Goal: Complete application form: Complete application form

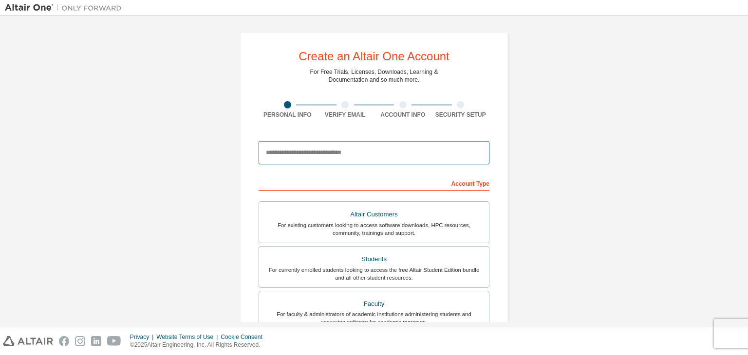
click at [373, 155] on input "email" at bounding box center [374, 152] width 231 height 23
type input "**********"
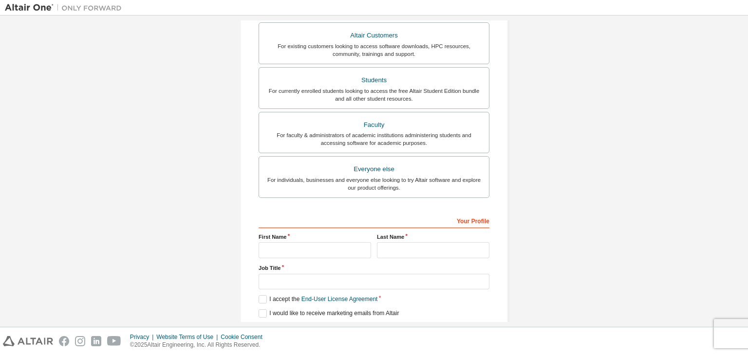
scroll to position [163, 0]
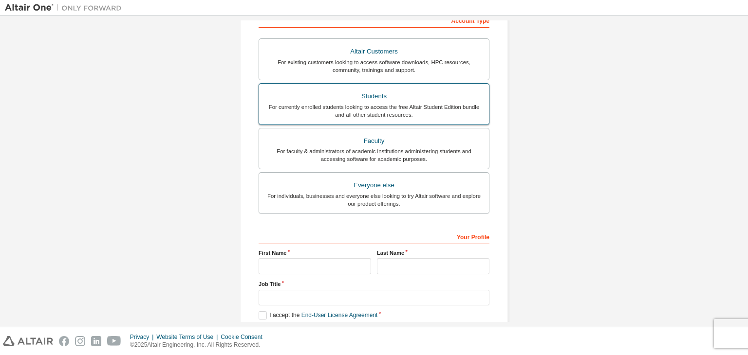
click at [366, 117] on label "Students For currently enrolled students looking to access the free Altair Stud…" at bounding box center [374, 104] width 231 height 42
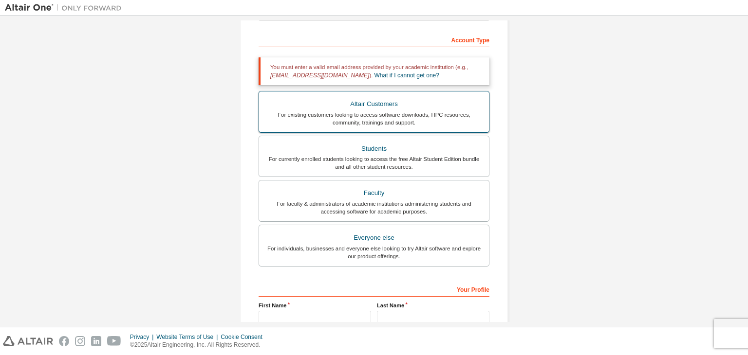
scroll to position [212, 0]
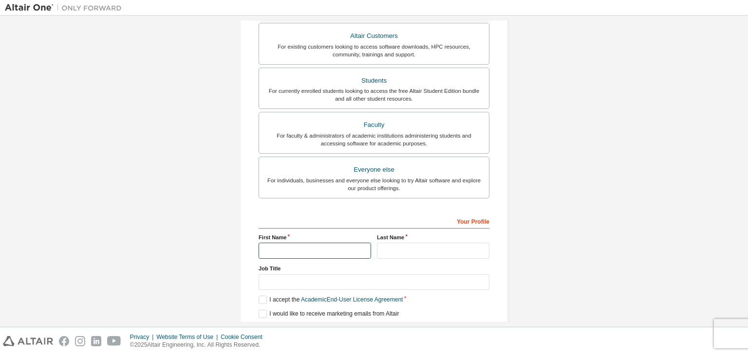
click at [341, 253] on input "text" at bounding box center [315, 251] width 112 height 16
type input "*********"
click at [388, 251] on input "text" at bounding box center [433, 251] width 112 height 16
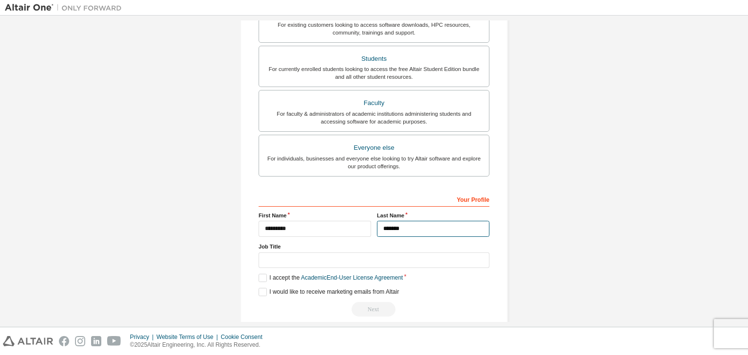
scroll to position [245, 0]
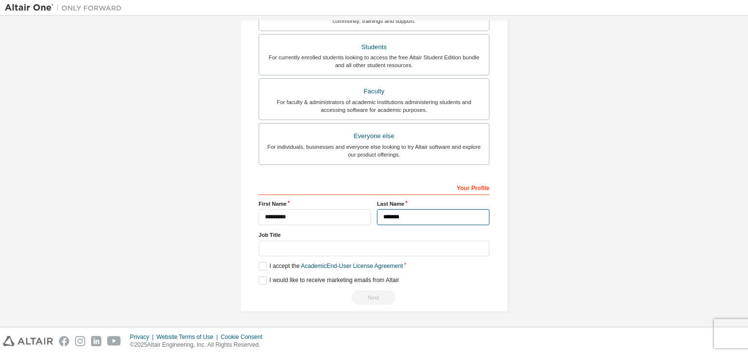
type input "*******"
click at [272, 247] on input "text" at bounding box center [374, 249] width 231 height 16
click at [261, 269] on label "I accept the Academic End-User License Agreement" at bounding box center [331, 266] width 144 height 8
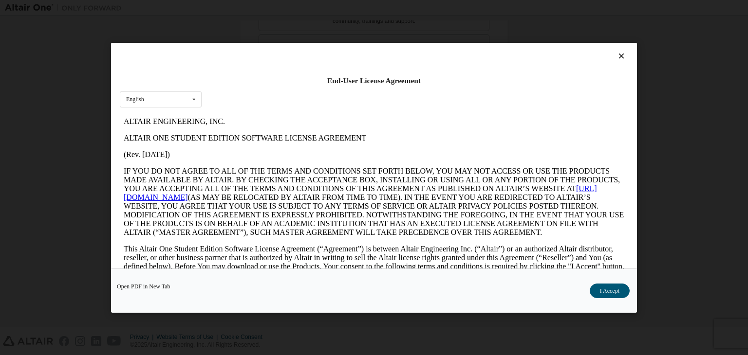
scroll to position [0, 0]
click at [194, 99] on icon at bounding box center [194, 99] width 12 height 15
click at [188, 96] on icon at bounding box center [194, 99] width 12 height 15
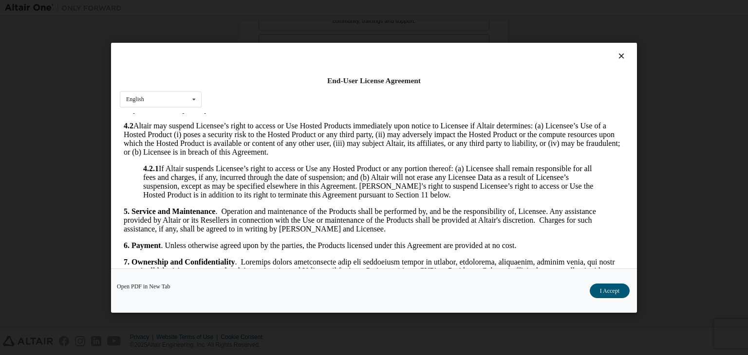
scroll to position [974, 0]
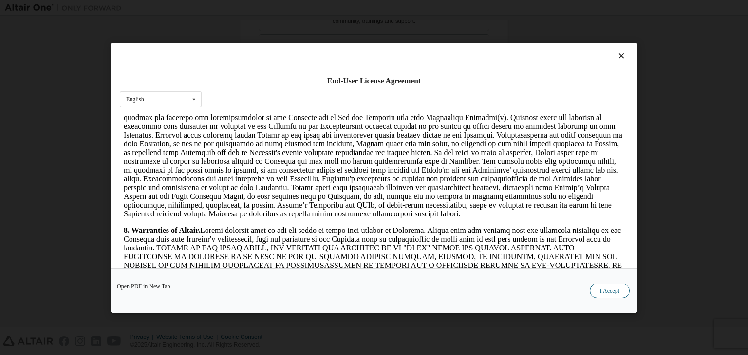
click at [613, 294] on button "I Accept" at bounding box center [610, 291] width 40 height 15
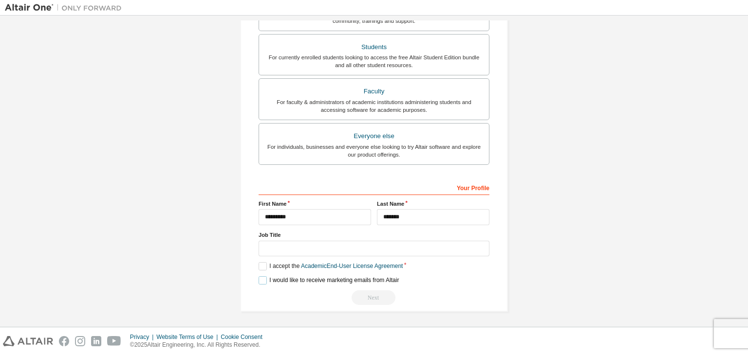
click at [261, 279] on label "I would like to receive marketing emails from Altair" at bounding box center [329, 281] width 140 height 8
click at [314, 242] on input "text" at bounding box center [374, 249] width 231 height 16
type input "*******"
click at [438, 192] on div "Your Profile" at bounding box center [374, 188] width 231 height 16
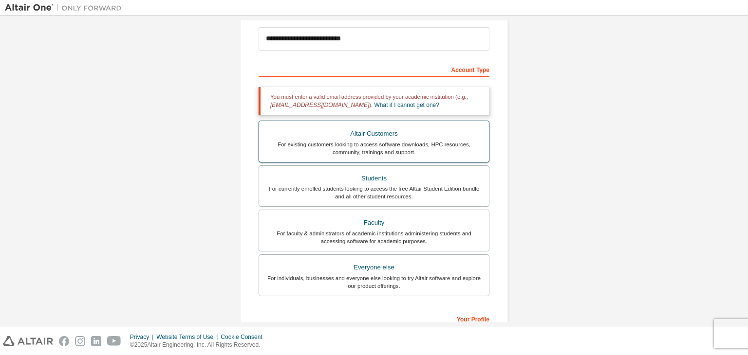
scroll to position [2, 0]
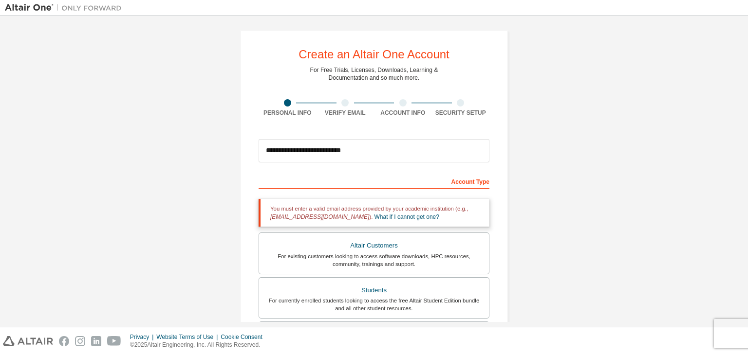
click at [380, 182] on div "Account Type" at bounding box center [374, 181] width 231 height 16
click at [393, 180] on div "Account Type" at bounding box center [374, 181] width 231 height 16
click at [437, 153] on input "**********" at bounding box center [374, 150] width 231 height 23
click at [437, 179] on div "Account Type" at bounding box center [374, 181] width 231 height 16
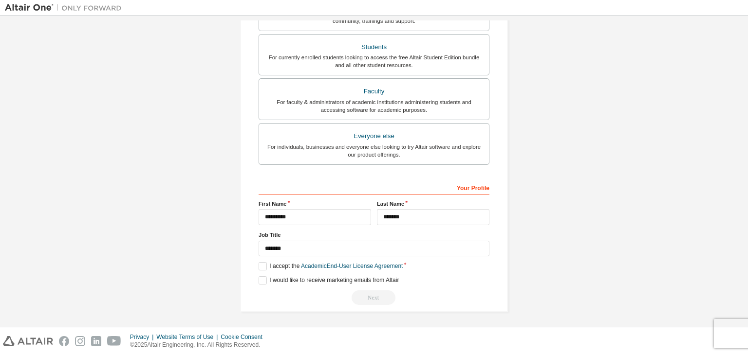
scroll to position [0, 0]
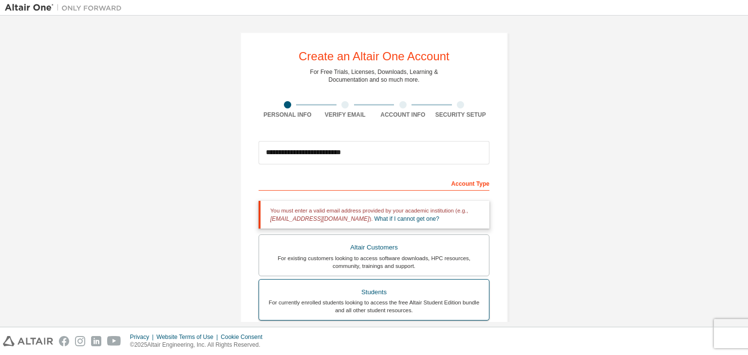
click at [365, 302] on div "For currently enrolled students looking to access the free Altair Student Editi…" at bounding box center [374, 307] width 218 height 16
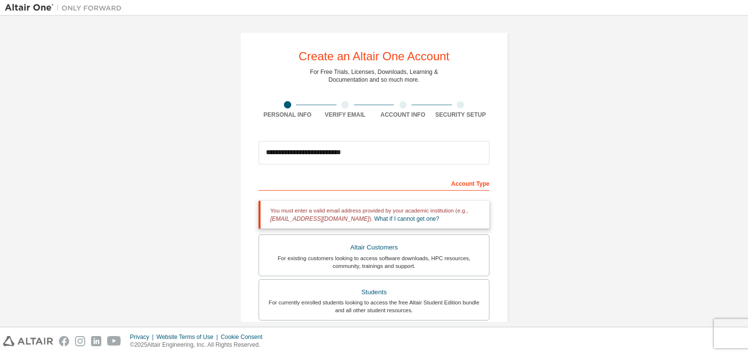
click at [378, 189] on div "Account Type" at bounding box center [374, 183] width 231 height 16
drag, startPoint x: 389, startPoint y: 179, endPoint x: 400, endPoint y: 171, distance: 12.6
click at [391, 178] on div "Account Type" at bounding box center [374, 183] width 231 height 16
click at [411, 147] on input "**********" at bounding box center [374, 152] width 231 height 23
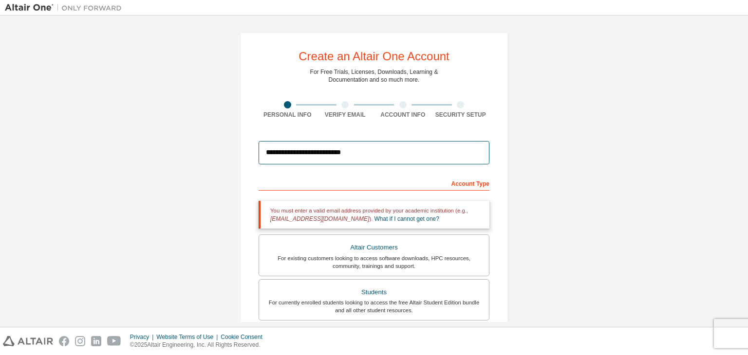
click at [399, 156] on input "**********" at bounding box center [374, 152] width 231 height 23
click at [456, 208] on div "You must enter a valid email address provided by your academic institution (e.g…" at bounding box center [374, 215] width 231 height 28
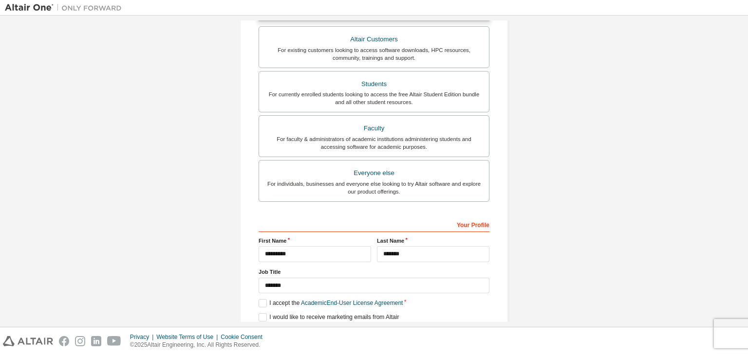
scroll to position [245, 0]
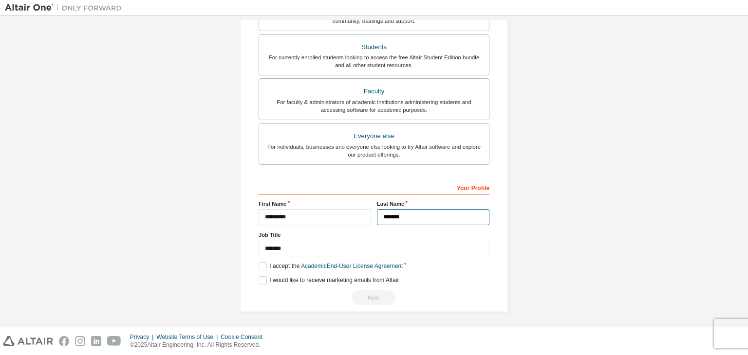
click at [411, 217] on input "*******" at bounding box center [433, 217] width 112 height 16
drag, startPoint x: 434, startPoint y: 186, endPoint x: 432, endPoint y: 202, distance: 15.3
click at [436, 191] on div "Your Profile" at bounding box center [374, 188] width 231 height 16
click at [383, 296] on div "Next" at bounding box center [374, 298] width 231 height 15
click at [381, 294] on div "Next" at bounding box center [374, 298] width 231 height 15
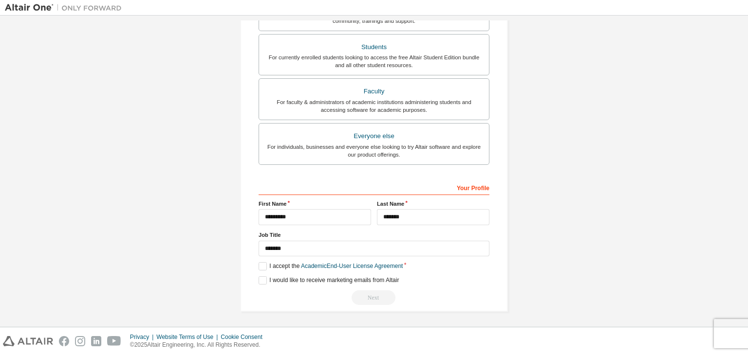
click at [380, 294] on div "Next" at bounding box center [374, 298] width 231 height 15
click at [379, 294] on div "Next" at bounding box center [374, 298] width 231 height 15
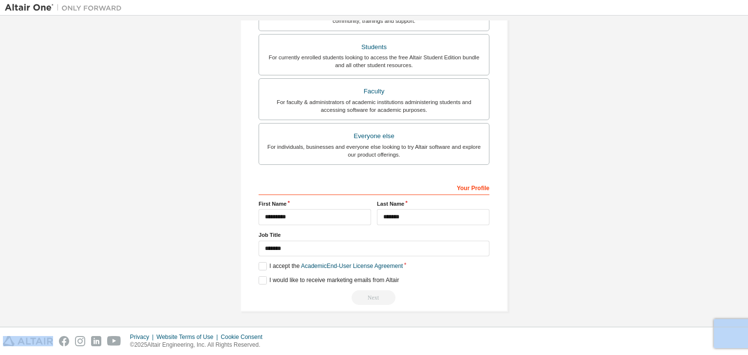
click at [379, 294] on div "Next" at bounding box center [374, 298] width 231 height 15
click at [377, 296] on div "Next" at bounding box center [374, 298] width 231 height 15
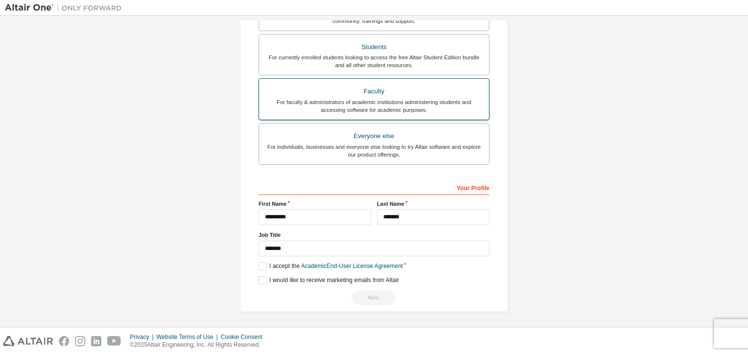
click at [390, 98] on div "For faculty & administrators of academic institutions administering students an…" at bounding box center [374, 106] width 218 height 16
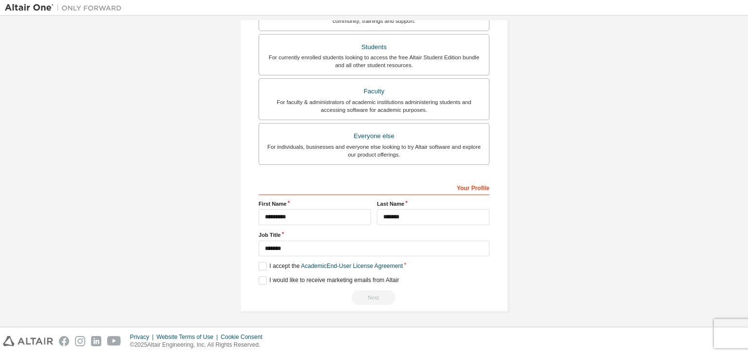
click at [400, 175] on div "Account Type Academic emails outside our recognised list will require manual ve…" at bounding box center [374, 117] width 231 height 375
click at [393, 157] on div "For individuals, businesses and everyone else looking to try Altair software an…" at bounding box center [374, 151] width 218 height 16
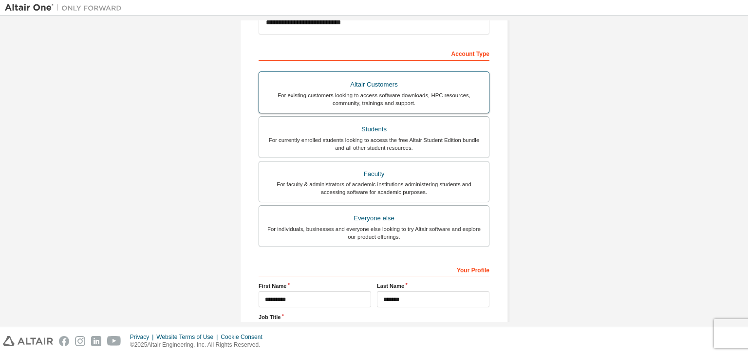
scroll to position [163, 0]
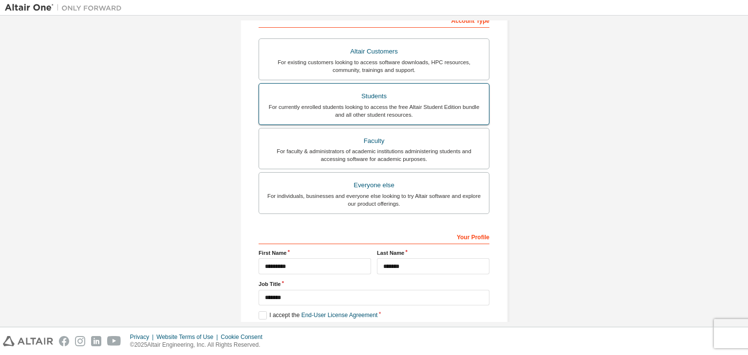
click at [396, 103] on div "For currently enrolled students looking to access the free Altair Student Editi…" at bounding box center [374, 111] width 218 height 16
click at [391, 58] on div "For existing customers looking to access software downloads, HPC resources, com…" at bounding box center [374, 66] width 218 height 16
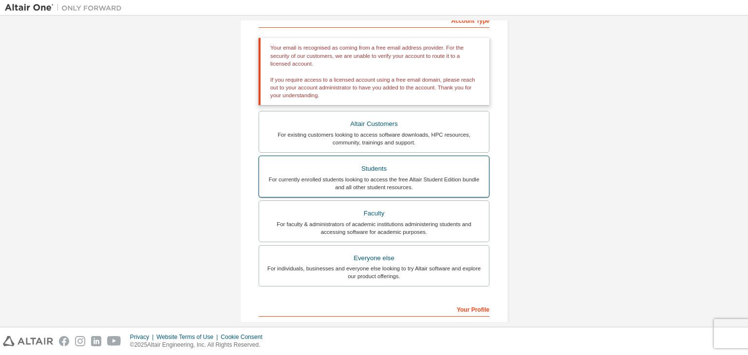
click at [378, 171] on div "Students" at bounding box center [374, 169] width 218 height 14
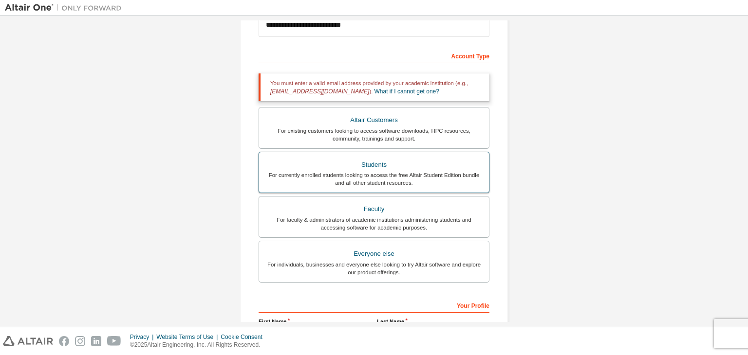
scroll to position [51, 0]
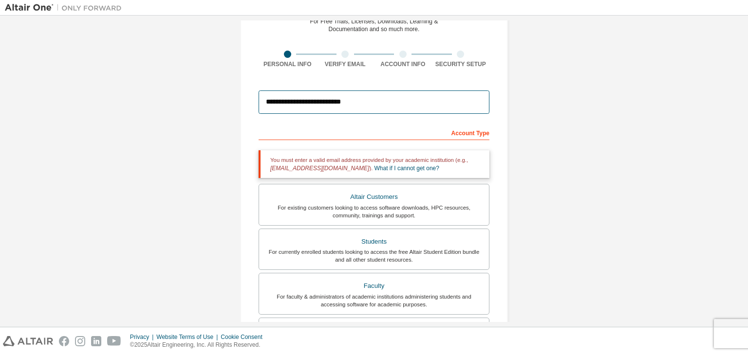
drag, startPoint x: 331, startPoint y: 103, endPoint x: 242, endPoint y: 113, distance: 89.7
click at [228, 116] on div "**********" at bounding box center [373, 244] width 291 height 549
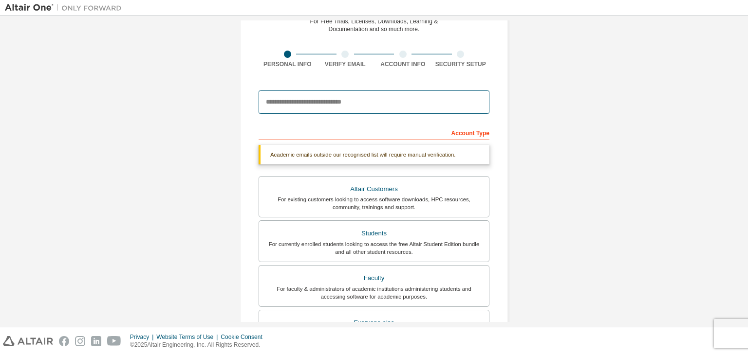
click at [302, 105] on input "email" at bounding box center [374, 102] width 231 height 23
type input "**********"
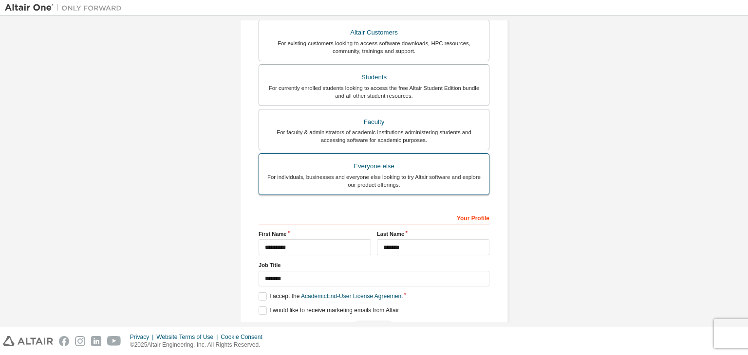
scroll to position [195, 0]
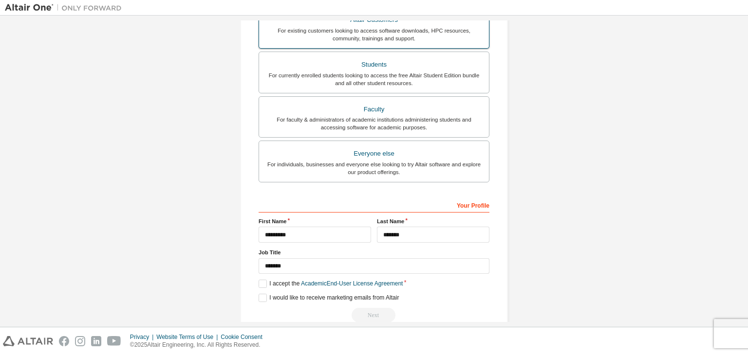
drag, startPoint x: 399, startPoint y: 27, endPoint x: 397, endPoint y: 38, distance: 11.8
click at [399, 31] on div "For existing customers looking to access software downloads, HPC resources, com…" at bounding box center [374, 35] width 218 height 16
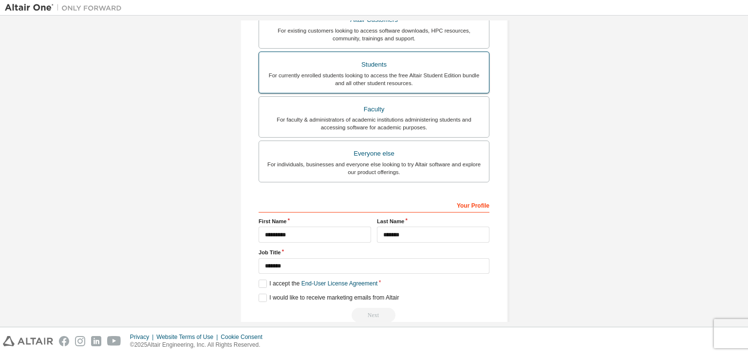
click at [391, 63] on div "Students" at bounding box center [374, 65] width 218 height 14
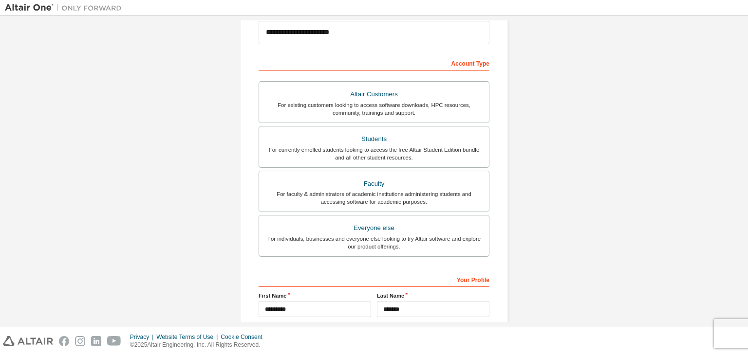
scroll to position [49, 0]
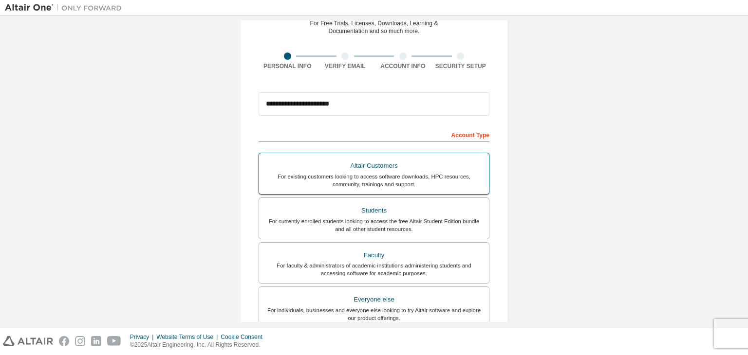
click at [413, 166] on div "Altair Customers" at bounding box center [374, 166] width 218 height 14
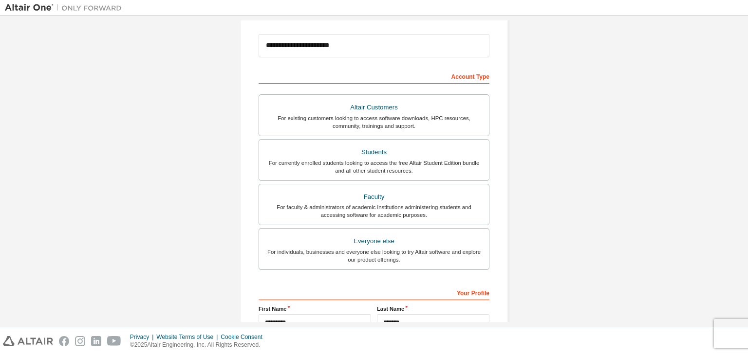
scroll to position [212, 0]
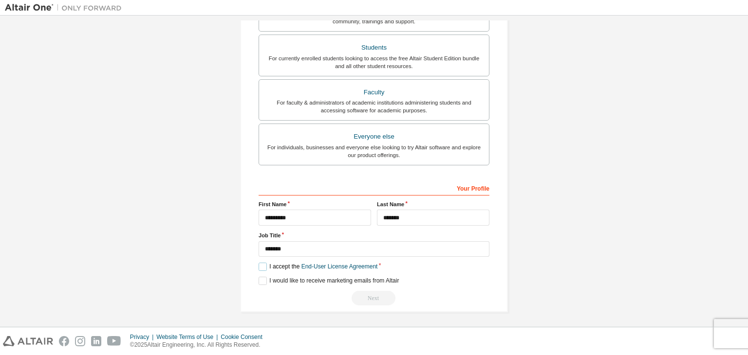
click at [261, 266] on label "I accept the End-User License Agreement" at bounding box center [318, 267] width 119 height 8
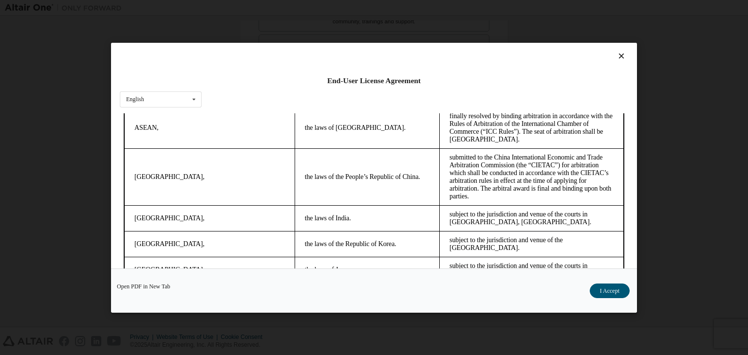
scroll to position [2734, 0]
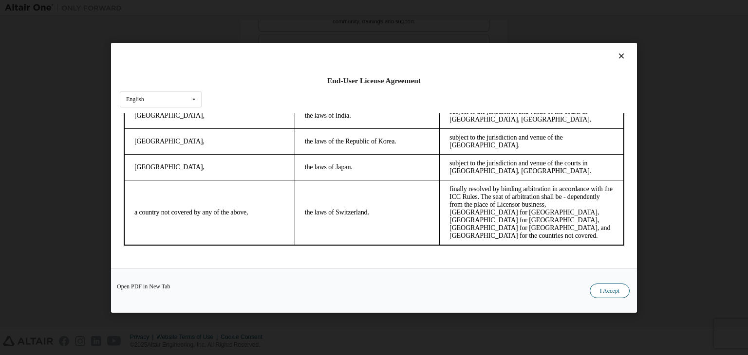
click at [614, 293] on button "I Accept" at bounding box center [610, 291] width 40 height 15
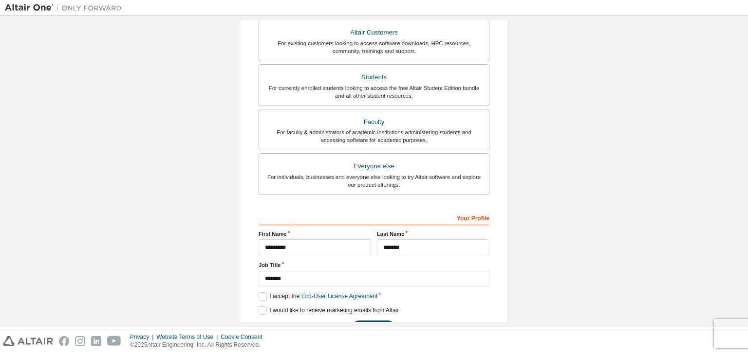
scroll to position [212, 0]
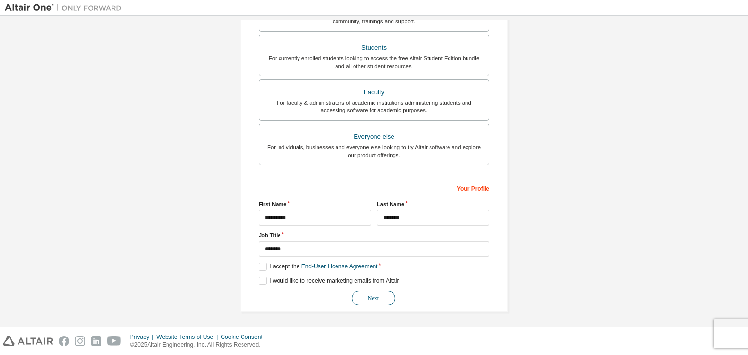
click at [384, 298] on button "Next" at bounding box center [373, 298] width 44 height 15
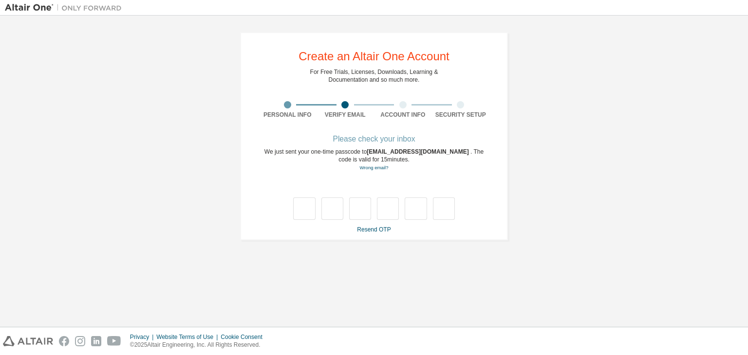
click at [367, 238] on div "**********" at bounding box center [374, 136] width 268 height 208
click at [366, 230] on link "Resend OTP" at bounding box center [374, 229] width 34 height 7
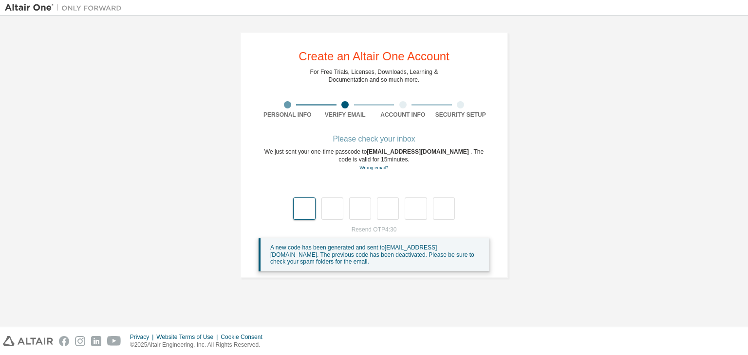
click at [302, 206] on input "text" at bounding box center [304, 209] width 22 height 22
type input "*"
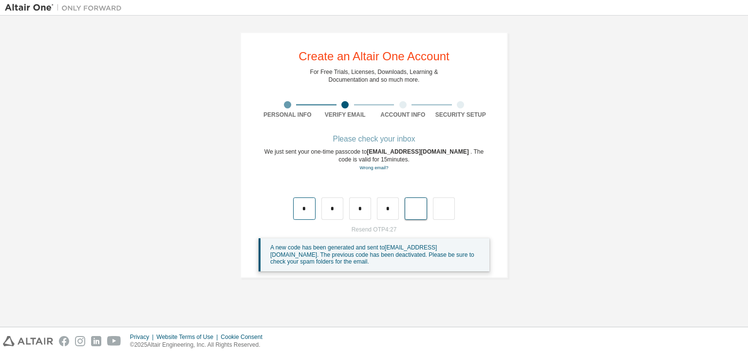
type input "*"
click at [507, 282] on div "**********" at bounding box center [373, 155] width 291 height 270
click at [427, 261] on div "A new code has been generated and sent to [EMAIL_ADDRESS][DOMAIN_NAME] . The pr…" at bounding box center [375, 254] width 211 height 21
click at [502, 204] on div "**********" at bounding box center [374, 155] width 268 height 246
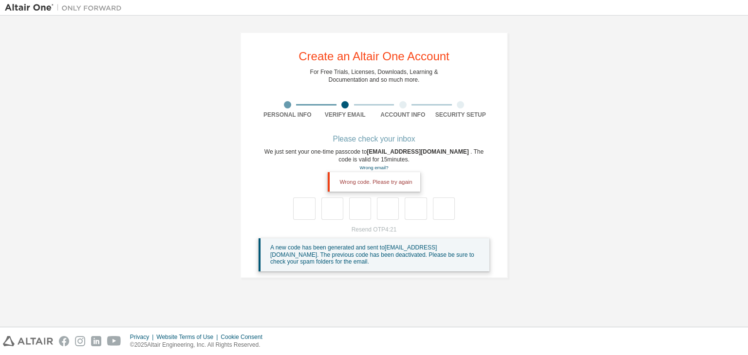
click at [371, 176] on div "Wrong code. Please try again" at bounding box center [374, 181] width 92 height 19
click at [308, 208] on input "text" at bounding box center [304, 209] width 22 height 22
type input "*"
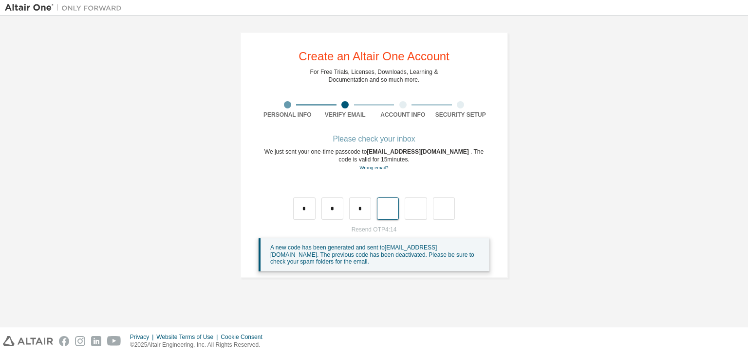
type input "*"
click at [391, 186] on div "Wrong code. Please try again" at bounding box center [374, 181] width 92 height 19
click at [582, 243] on div "**********" at bounding box center [374, 155] width 738 height 270
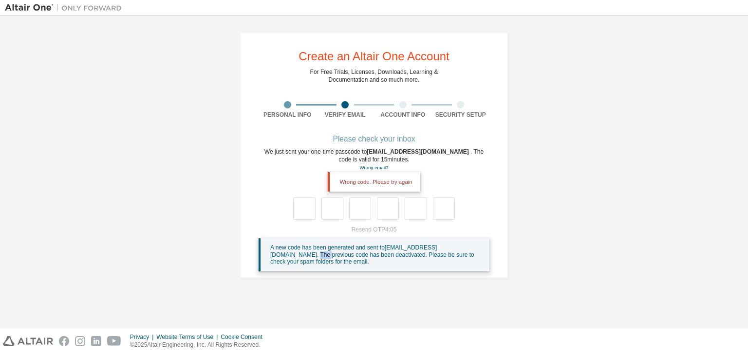
drag, startPoint x: 582, startPoint y: 243, endPoint x: 570, endPoint y: 177, distance: 67.3
click at [584, 237] on div "**********" at bounding box center [374, 155] width 738 height 270
click at [312, 213] on input "text" at bounding box center [304, 209] width 22 height 22
click at [304, 214] on input "text" at bounding box center [304, 209] width 22 height 22
click at [306, 214] on input "text" at bounding box center [304, 209] width 22 height 22
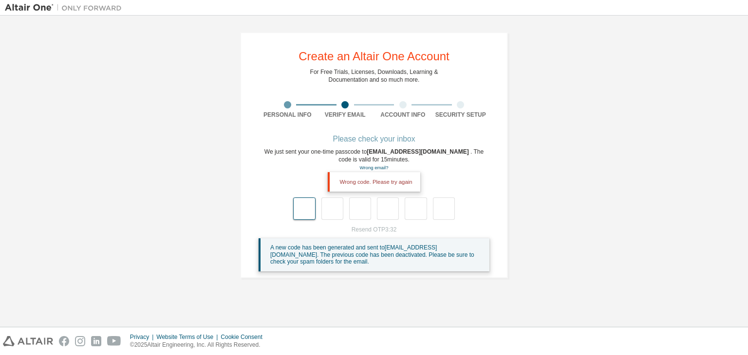
type input "*"
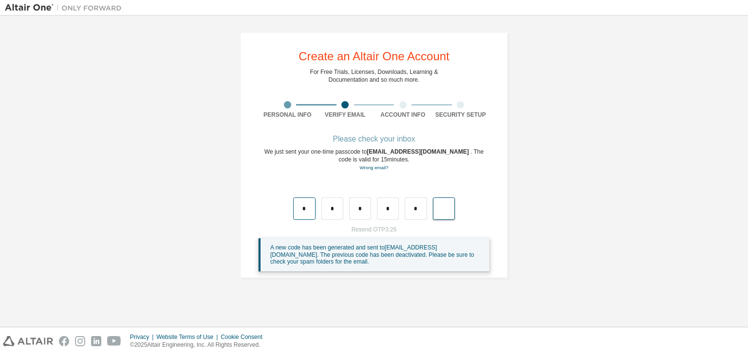
type input "*"
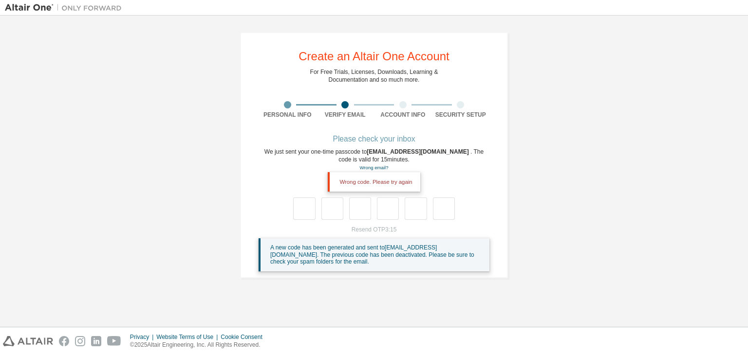
click at [317, 215] on div at bounding box center [374, 209] width 162 height 22
drag, startPoint x: 317, startPoint y: 213, endPoint x: 312, endPoint y: 212, distance: 5.4
click at [316, 213] on div at bounding box center [374, 209] width 162 height 22
click at [307, 211] on input "text" at bounding box center [304, 209] width 22 height 22
type input "*"
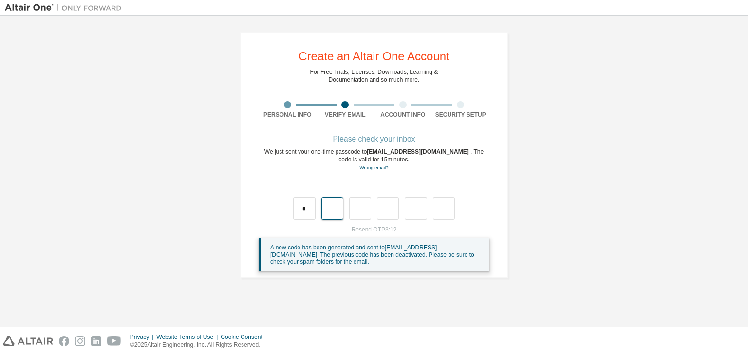
type input "*"
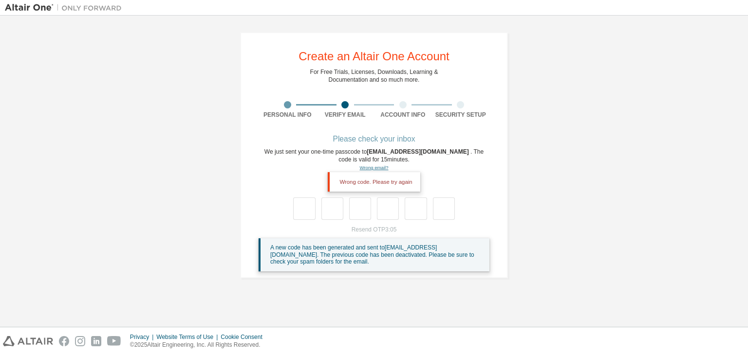
click at [360, 169] on link "Wrong email?" at bounding box center [373, 167] width 29 height 5
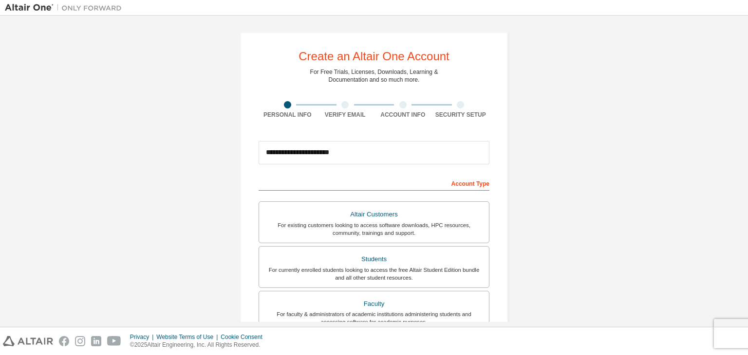
scroll to position [212, 0]
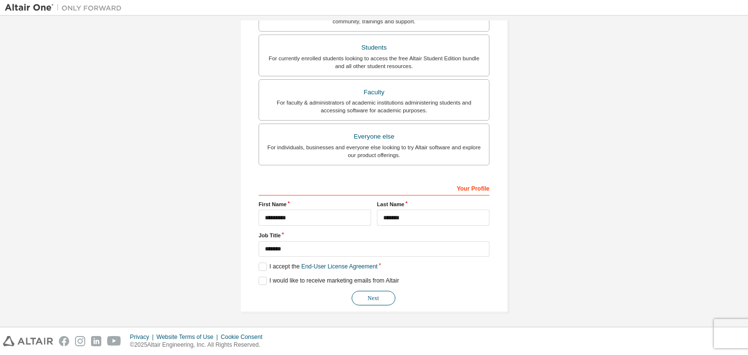
click at [362, 293] on button "Next" at bounding box center [373, 298] width 44 height 15
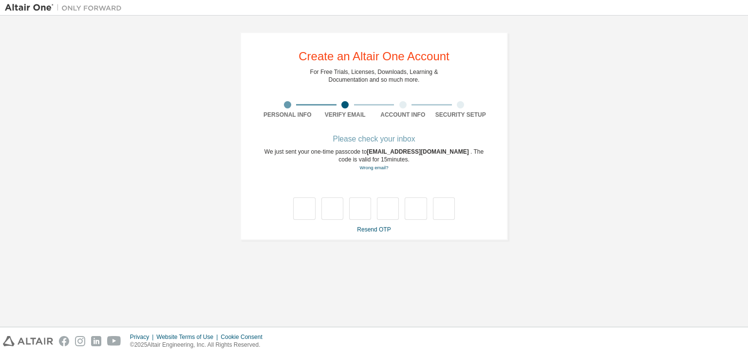
scroll to position [0, 0]
type input "*"
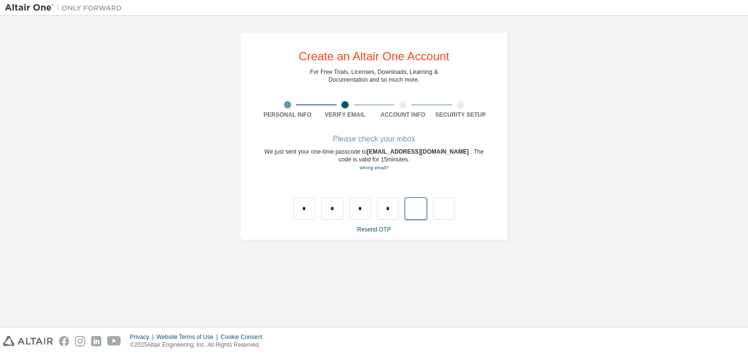
type input "*"
click at [299, 213] on input "text" at bounding box center [304, 209] width 22 height 22
type input "*"
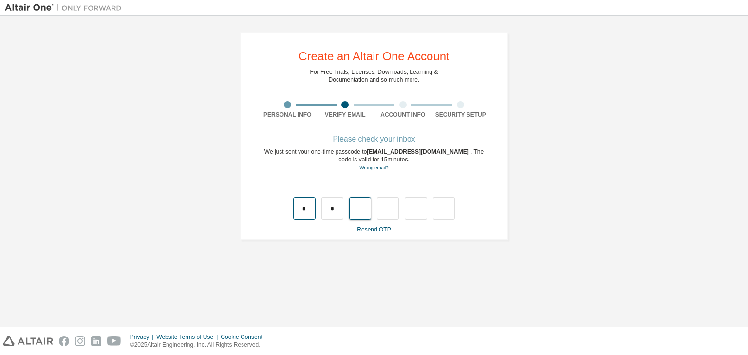
type input "*"
click at [315, 211] on input "text" at bounding box center [304, 209] width 22 height 22
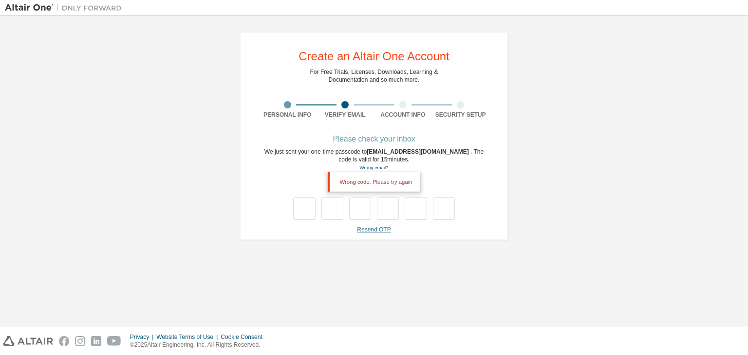
click at [383, 229] on link "Resend OTP" at bounding box center [374, 229] width 34 height 7
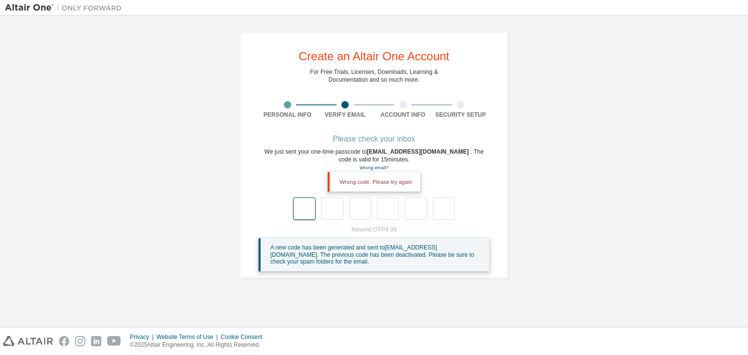
click at [302, 211] on input "text" at bounding box center [304, 209] width 22 height 22
type input "*"
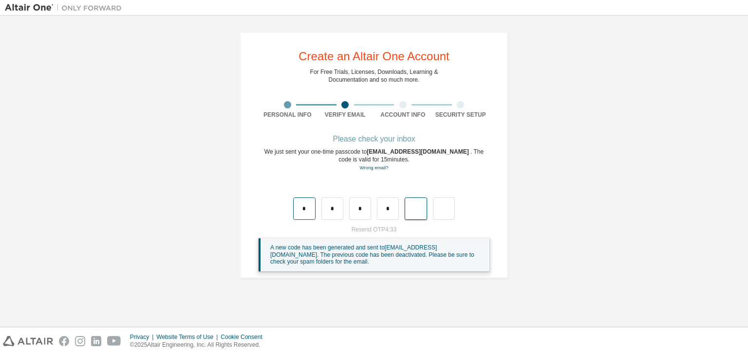
type input "*"
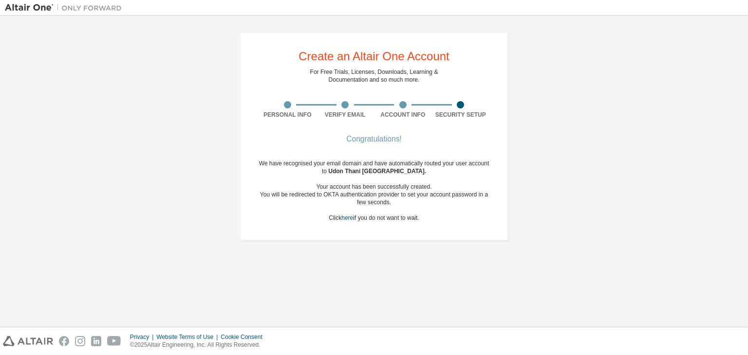
click at [360, 144] on div "Congratulations! We have recognised your email domain and have automatically ro…" at bounding box center [374, 184] width 231 height 97
click at [359, 142] on div "Congratulations!" at bounding box center [374, 139] width 231 height 6
click at [384, 174] on span "Udon Thani [GEOGRAPHIC_DATA] ." at bounding box center [377, 171] width 98 height 7
drag, startPoint x: 384, startPoint y: 174, endPoint x: 393, endPoint y: 184, distance: 13.5
click at [388, 180] on div "We have recognised your email domain and have automatically routed your user ac…" at bounding box center [374, 191] width 231 height 62
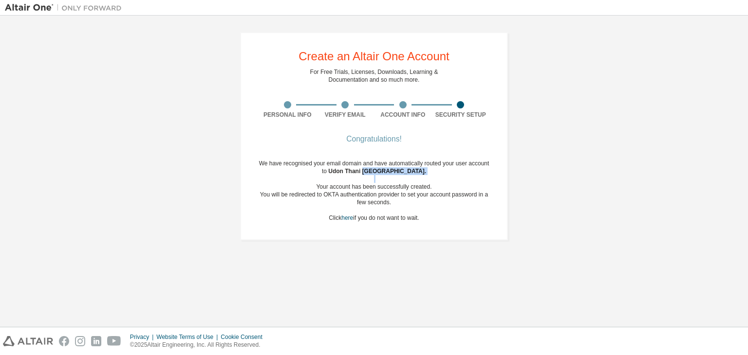
click at [474, 219] on div "We have recognised your email domain and have automatically routed your user ac…" at bounding box center [374, 191] width 231 height 62
click at [565, 235] on div "Create an Altair One Account For Free Trials, Licenses, Downloads, Learning & D…" at bounding box center [374, 136] width 738 height 232
